Goal: Task Accomplishment & Management: Manage account settings

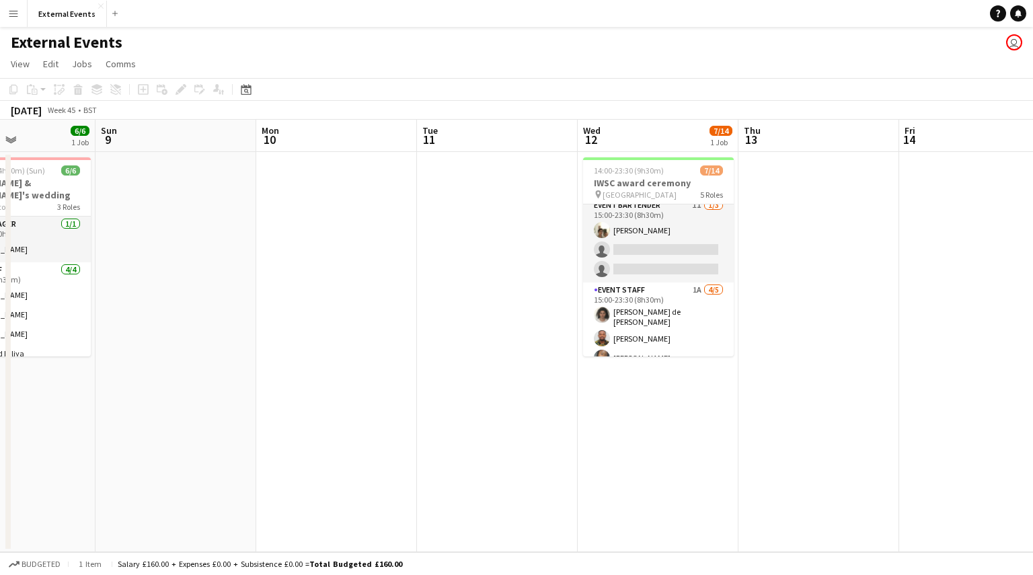
scroll to position [94, 0]
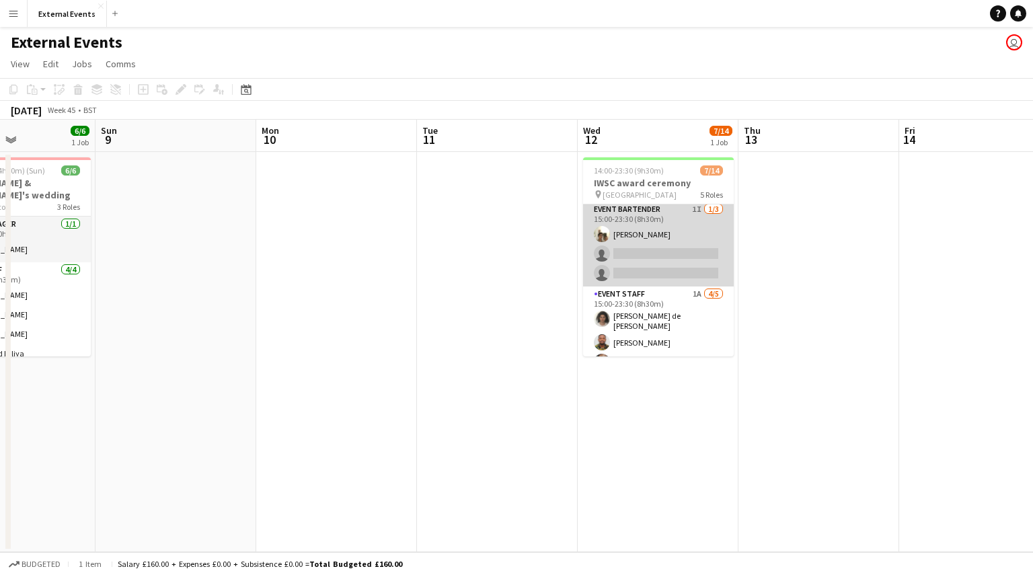
click at [633, 258] on app-card-role "Event bartender 1I [DATE] 15:00-23:30 (8h30m) [PERSON_NAME] single-neutral-acti…" at bounding box center [658, 244] width 151 height 85
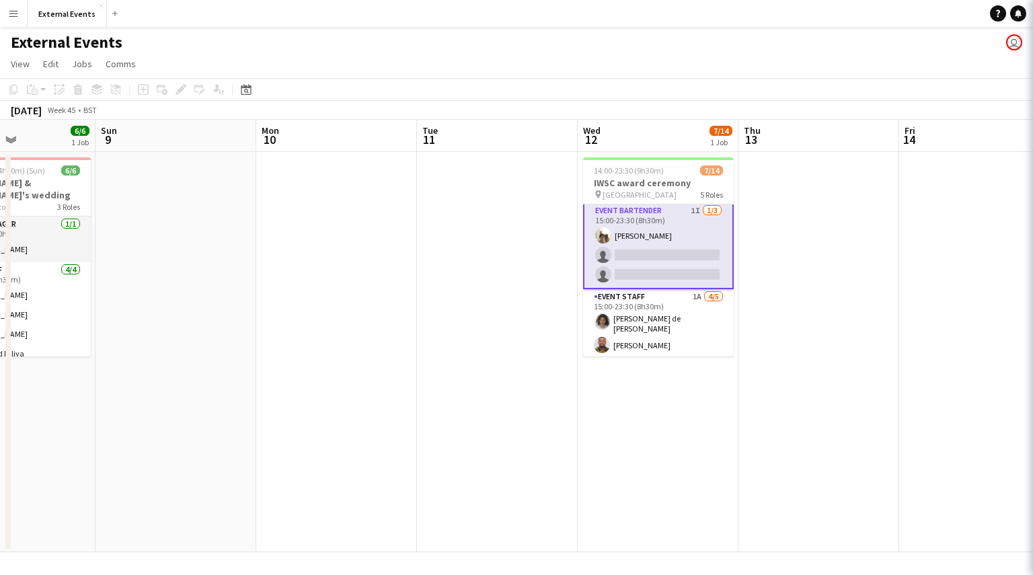
scroll to position [95, 0]
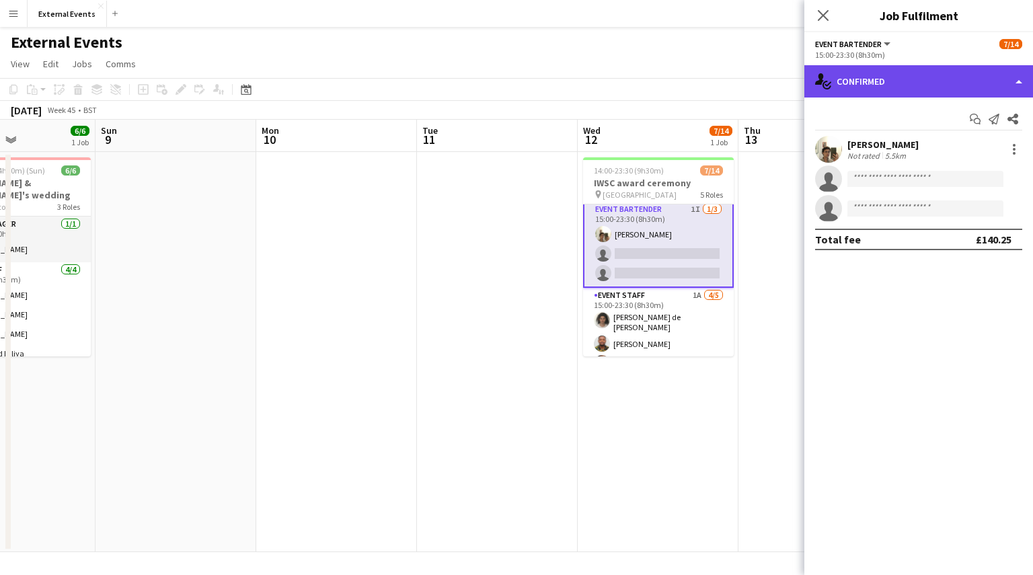
click at [976, 85] on div "single-neutral-actions-check-2 Confirmed" at bounding box center [918, 81] width 229 height 32
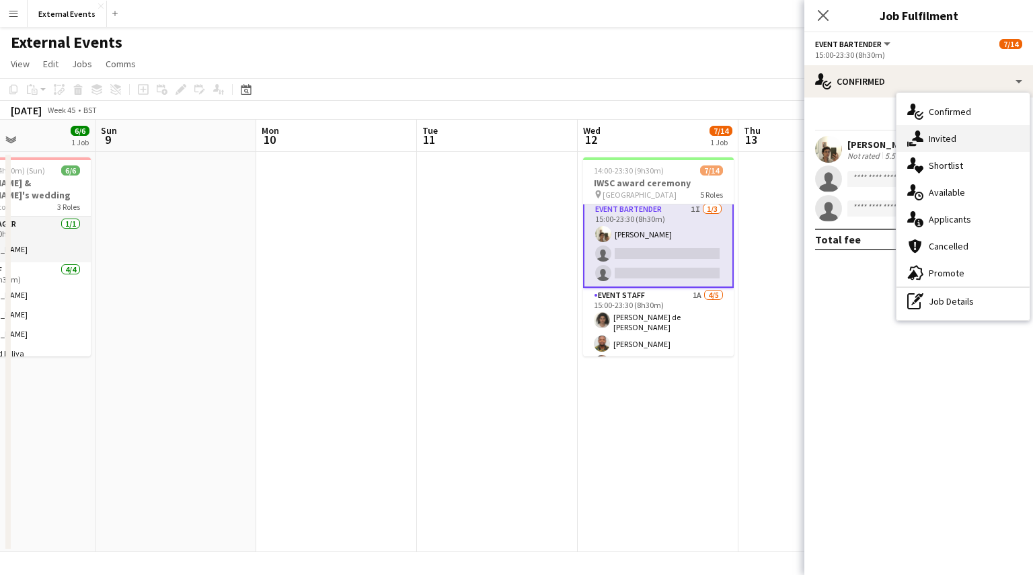
click at [975, 137] on div "single-neutral-actions-share-1 Invited" at bounding box center [962, 138] width 133 height 27
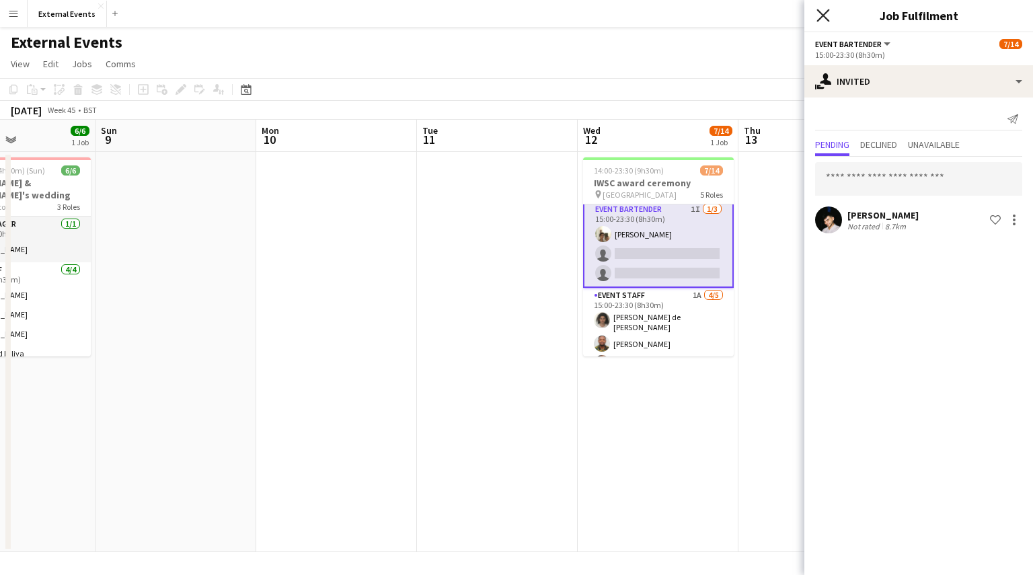
click at [820, 10] on icon "Close pop-in" at bounding box center [822, 15] width 13 height 13
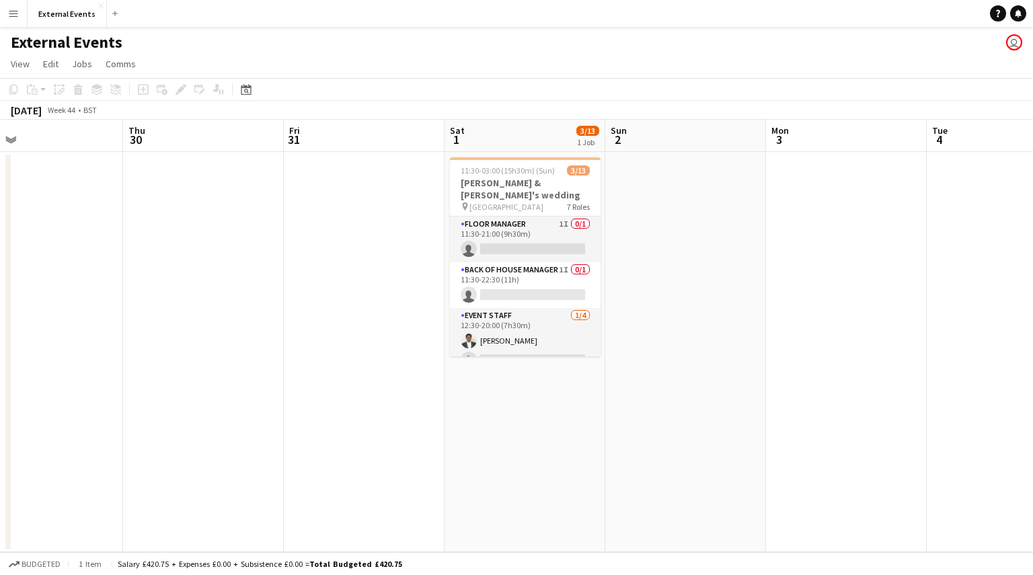
scroll to position [0, 363]
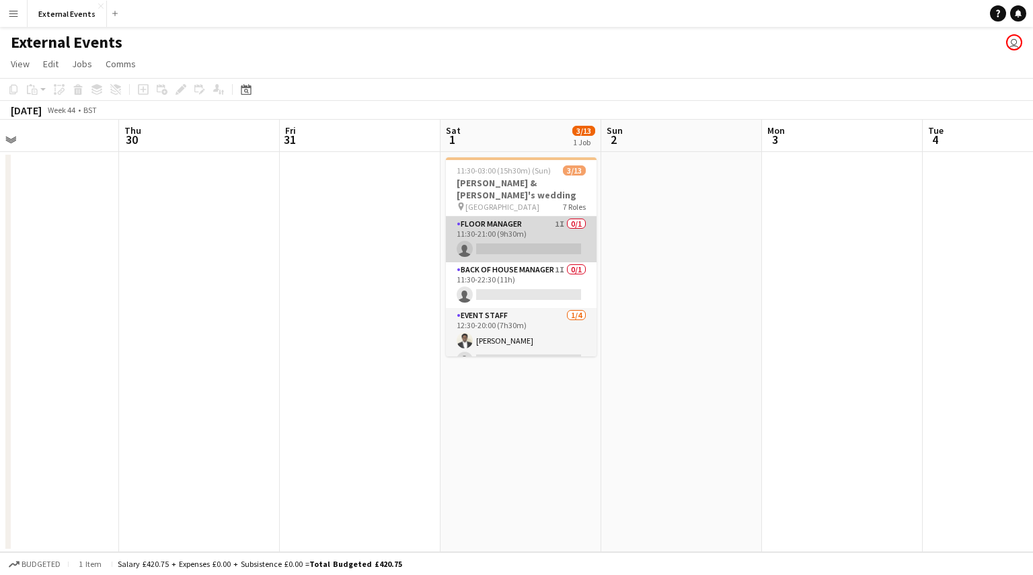
click at [527, 227] on app-card-role "Floor manager 1I 0/1 11:30-21:00 (9h30m) single-neutral-actions" at bounding box center [521, 240] width 151 height 46
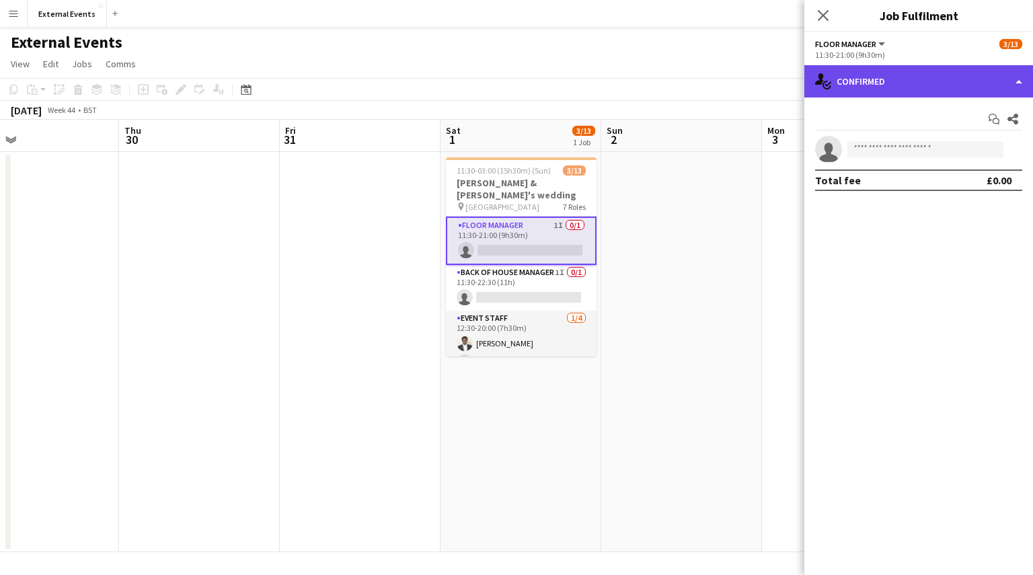
click at [949, 69] on div "single-neutral-actions-check-2 Confirmed" at bounding box center [918, 81] width 229 height 32
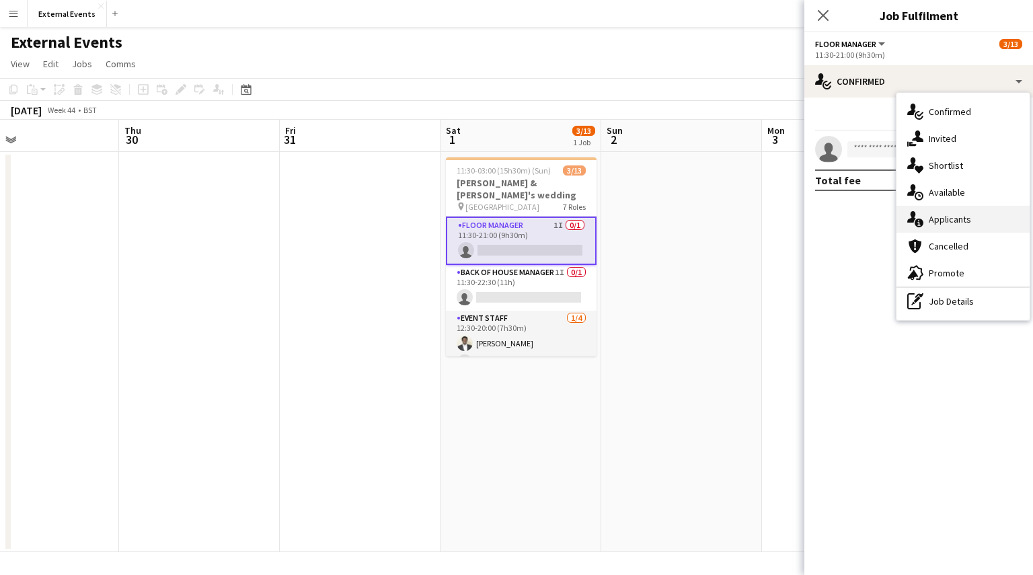
click at [962, 219] on span "Applicants" at bounding box center [950, 219] width 42 height 12
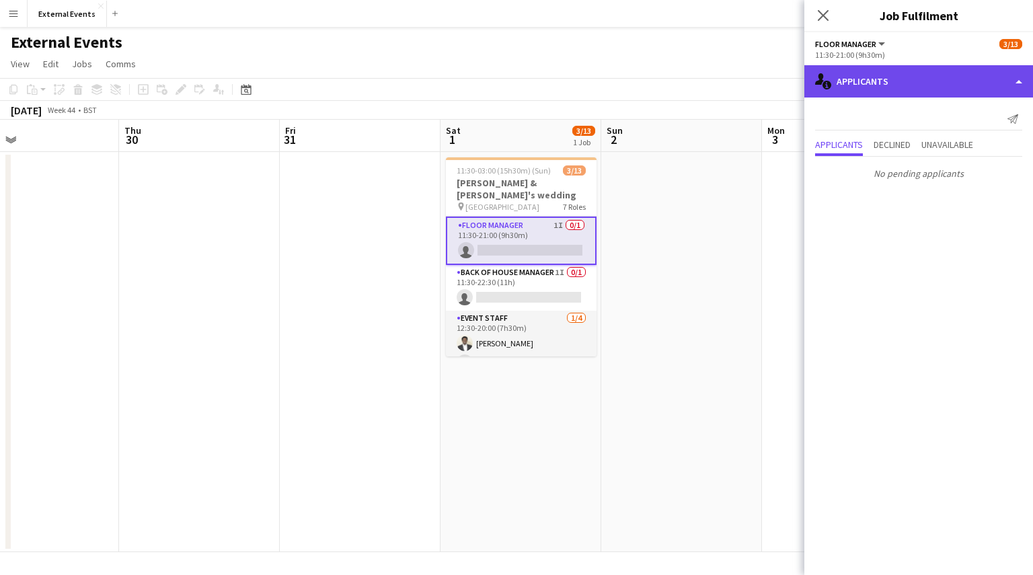
click at [963, 83] on div "single-neutral-actions-information Applicants" at bounding box center [918, 81] width 229 height 32
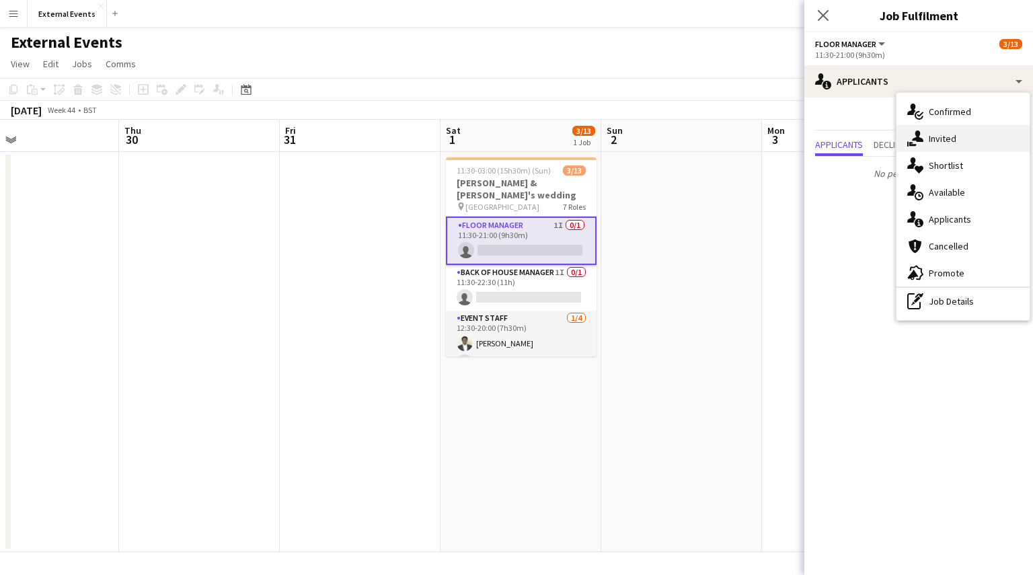
click at [1003, 141] on div "single-neutral-actions-share-1 Invited" at bounding box center [962, 138] width 133 height 27
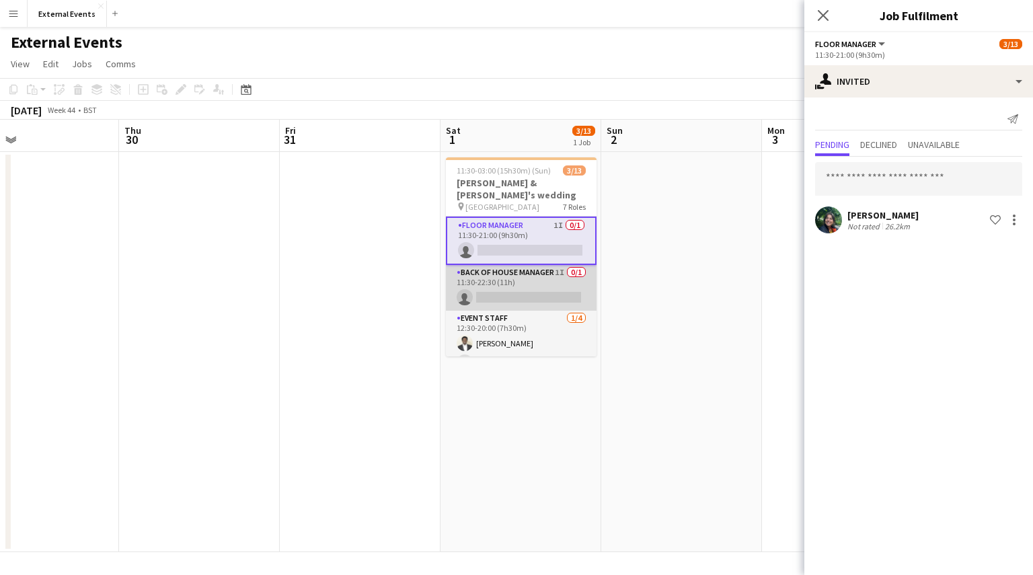
click at [514, 265] on app-card-role "Back of house manager 1I 0/1 11:30-22:30 (11h) single-neutral-actions" at bounding box center [521, 288] width 151 height 46
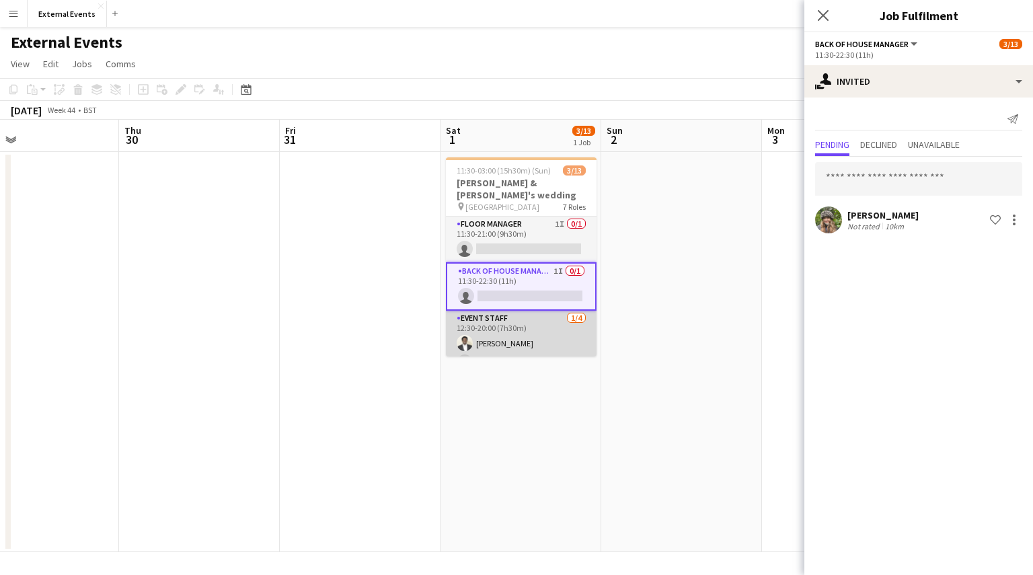
click at [525, 312] on app-card-role "Event staff [DATE] 12:30-20:00 (7h30m) [PERSON_NAME] single-neutral-actions sin…" at bounding box center [521, 363] width 151 height 104
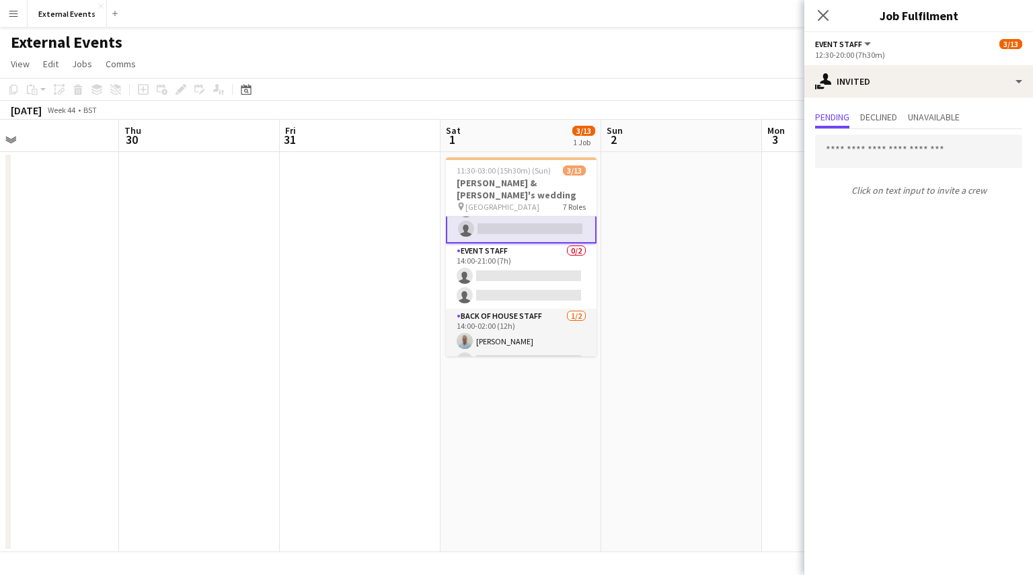
scroll to position [206, 0]
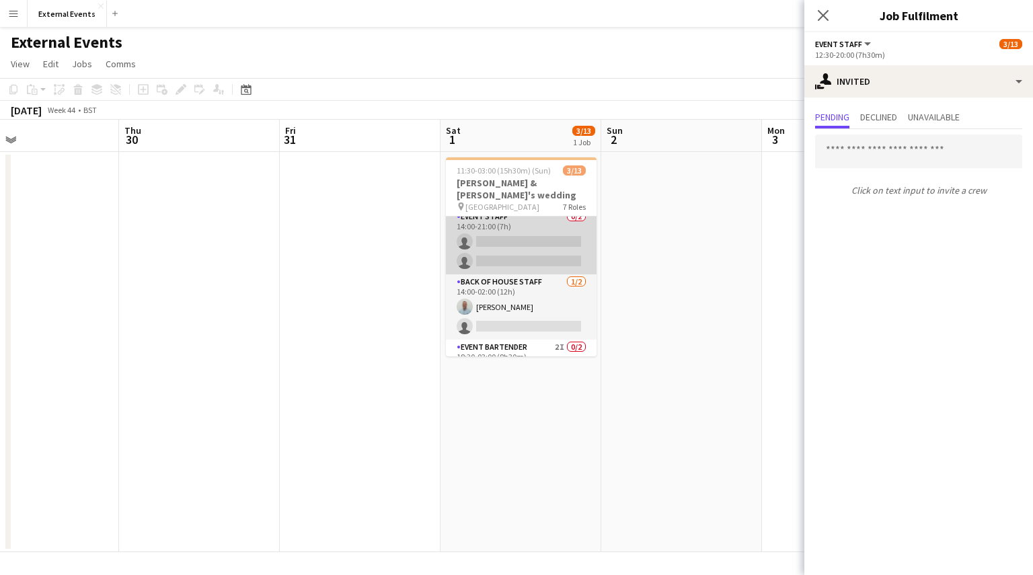
click at [517, 232] on app-card-role "Event staff 0/2 14:00-21:00 (7h) single-neutral-actions single-neutral-actions" at bounding box center [521, 241] width 151 height 65
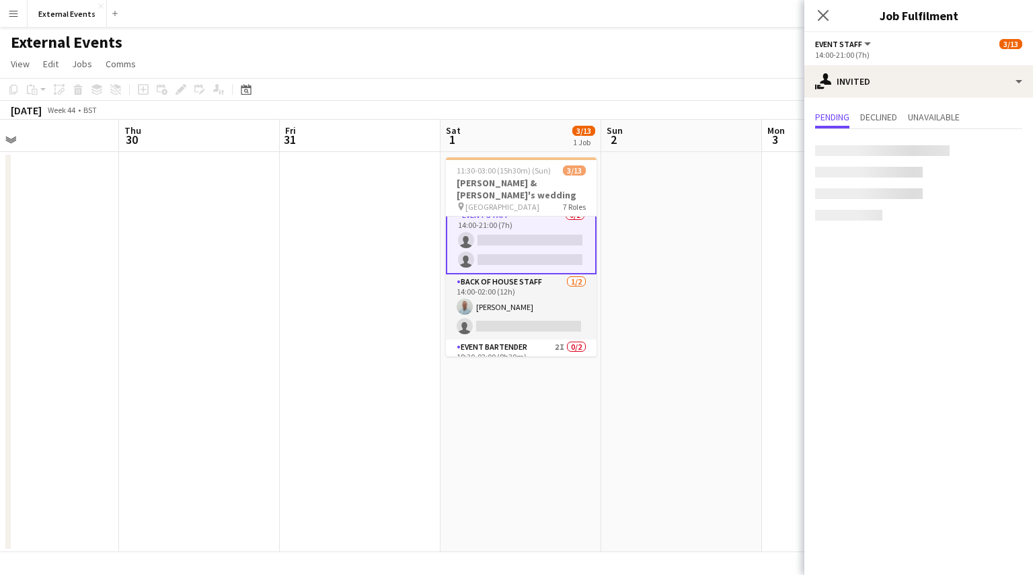
scroll to position [204, 0]
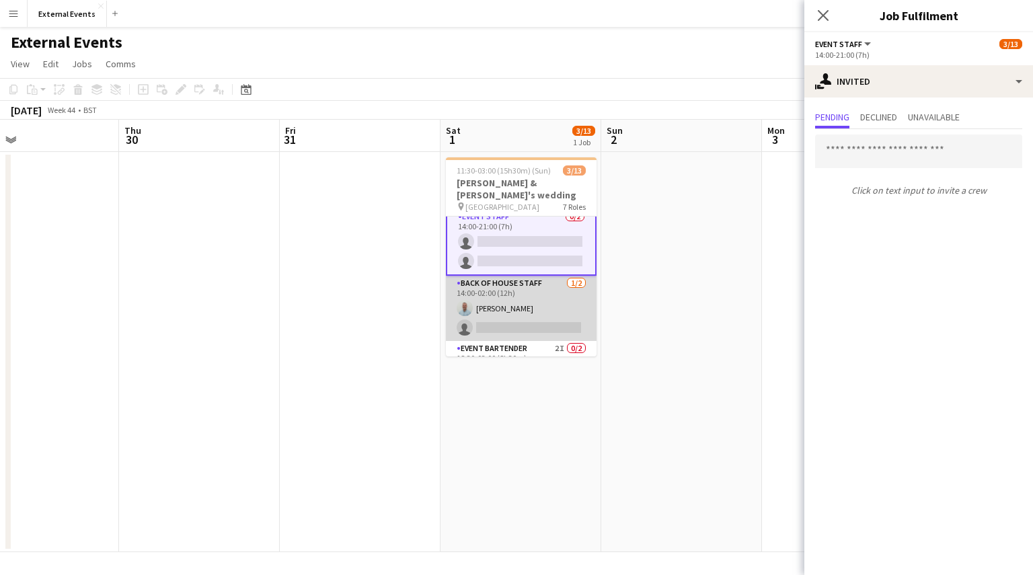
click at [518, 276] on app-card-role "Back of house staff [DATE] 14:00-02:00 (12h) [PERSON_NAME] single-neutral-actio…" at bounding box center [521, 308] width 151 height 65
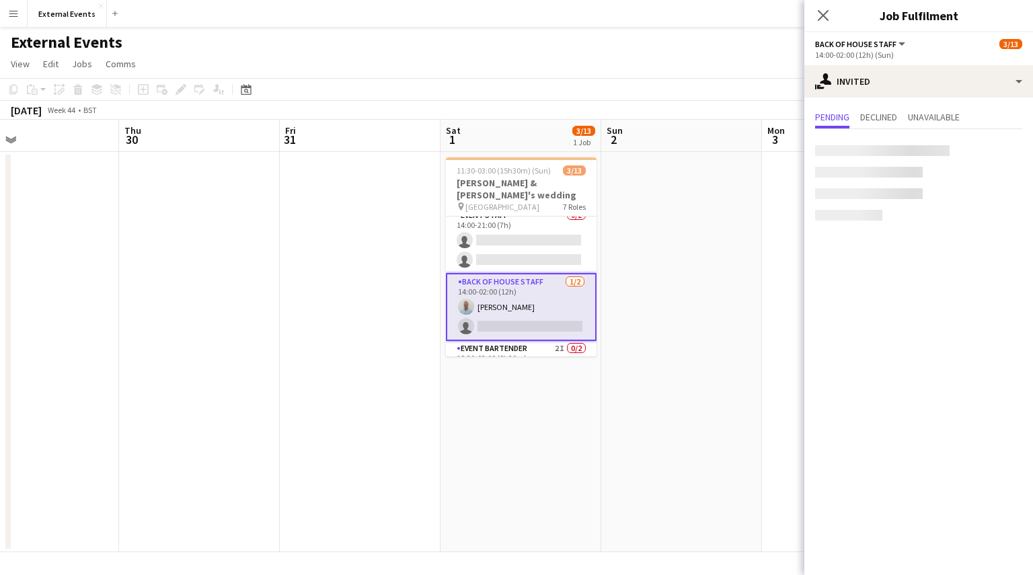
scroll to position [203, 0]
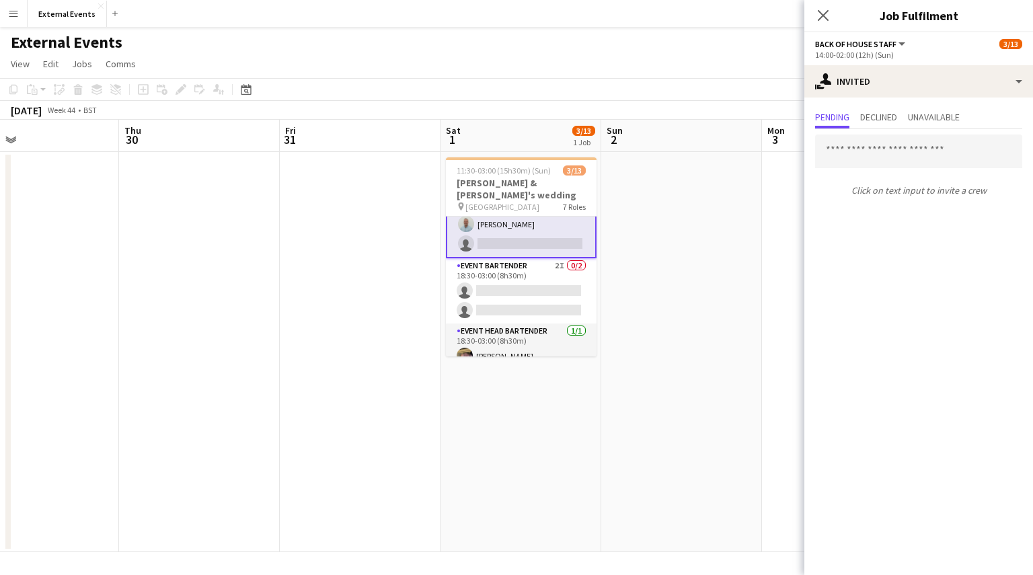
click at [518, 276] on app-card-role "Event bartender 2I 0/2 18:30-03:00 (8h30m) single-neutral-actions single-neutra…" at bounding box center [521, 290] width 151 height 65
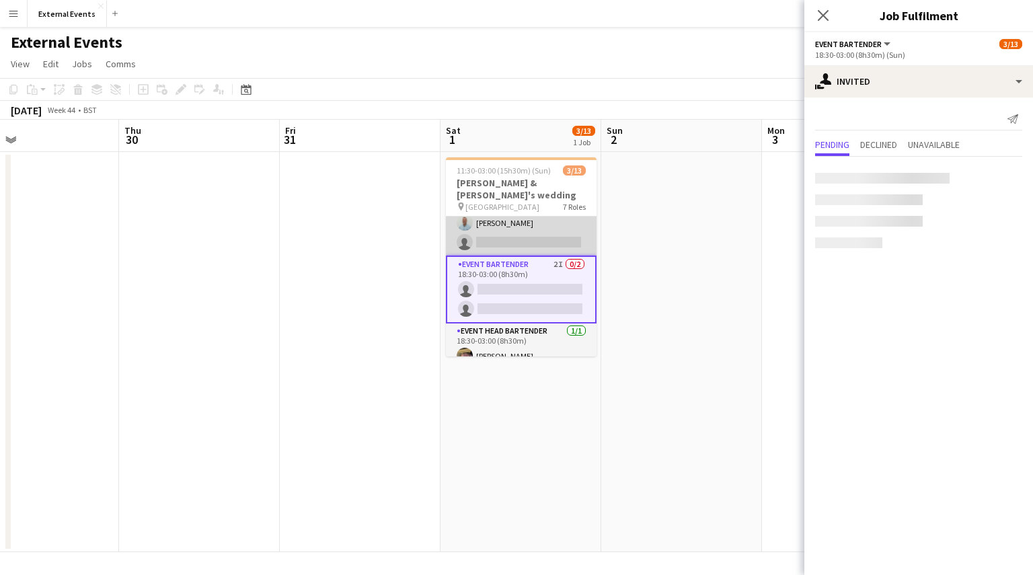
scroll to position [286, 0]
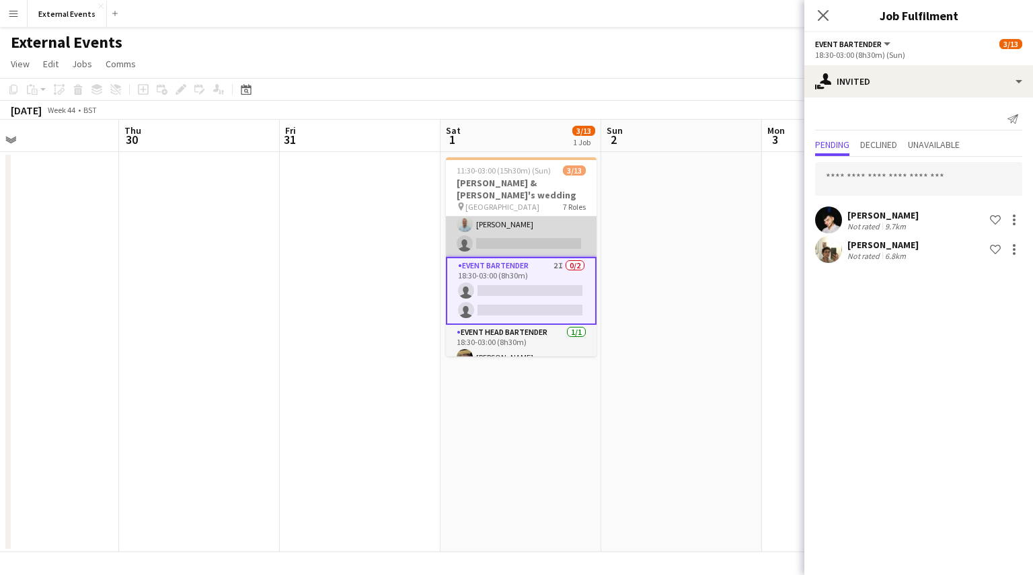
click at [520, 216] on app-card-role "Back of house staff [DATE] 14:00-02:00 (12h) [PERSON_NAME] single-neutral-actio…" at bounding box center [521, 224] width 151 height 65
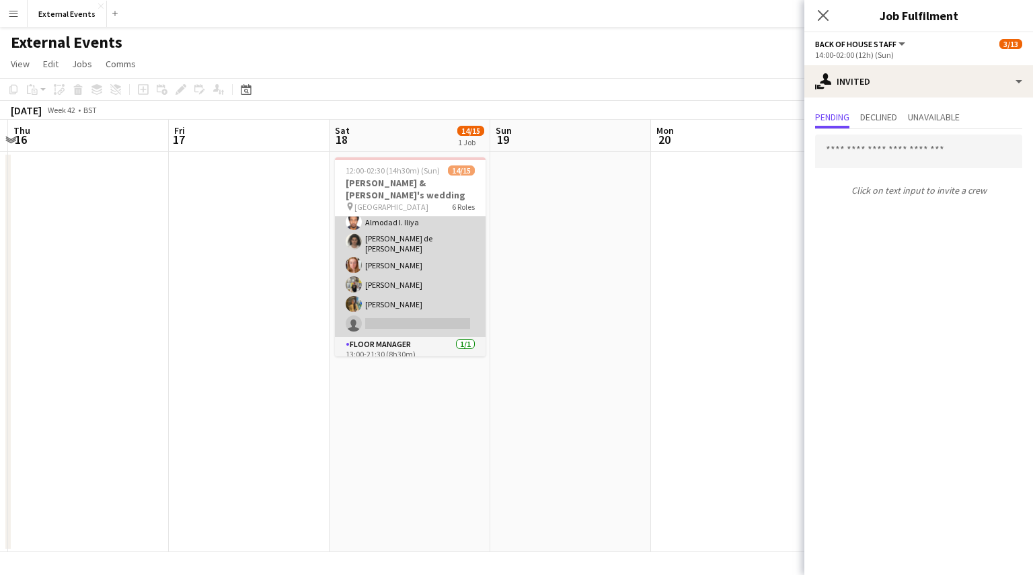
scroll to position [136, 0]
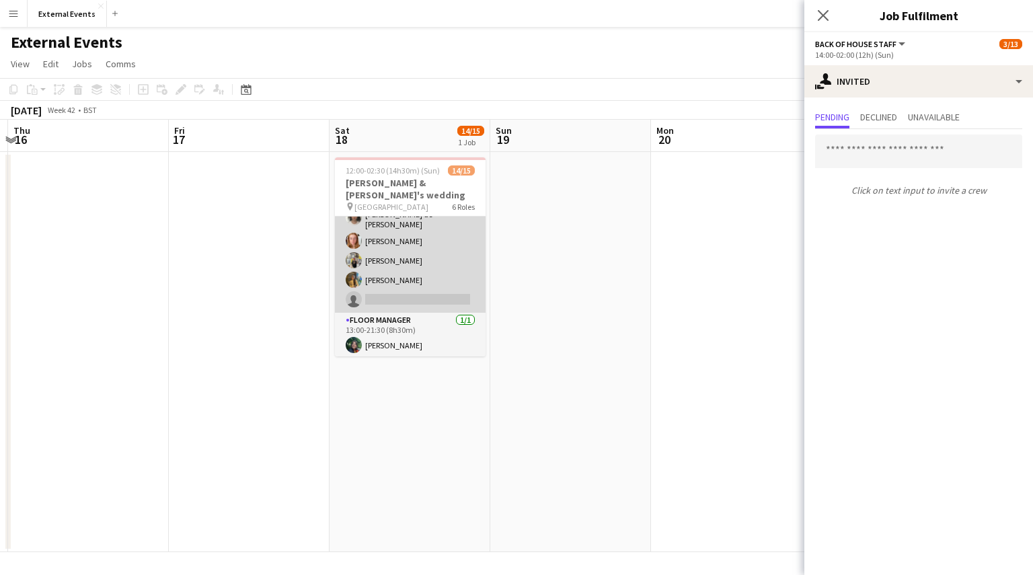
click at [416, 263] on app-card-role "Event staff 3I 2A [DATE] 13:00-21:30 (8h30m) [PERSON_NAME] [PERSON_NAME] [PERSO…" at bounding box center [410, 219] width 151 height 186
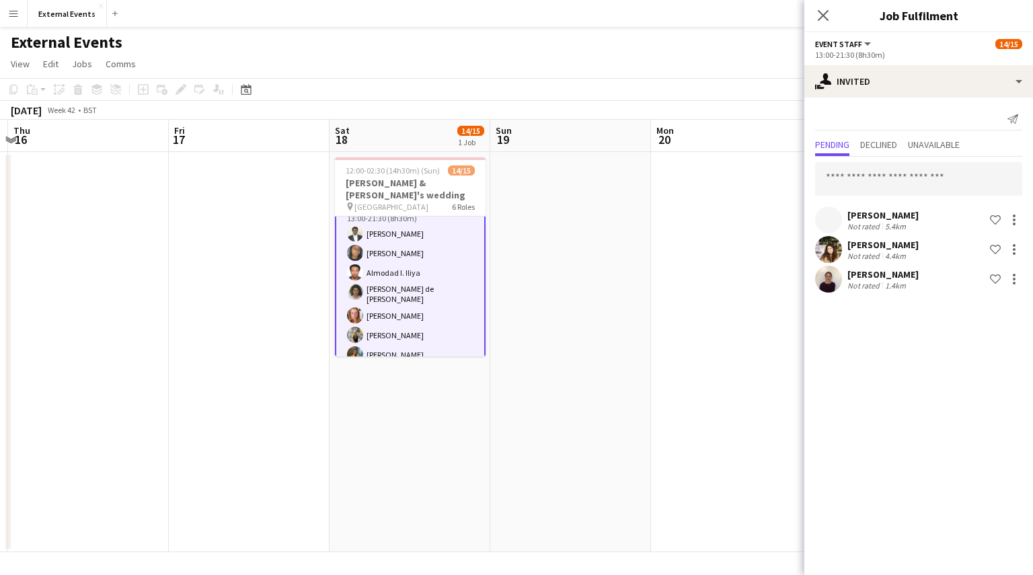
scroll to position [63, 0]
